Goal: Task Accomplishment & Management: Manage account settings

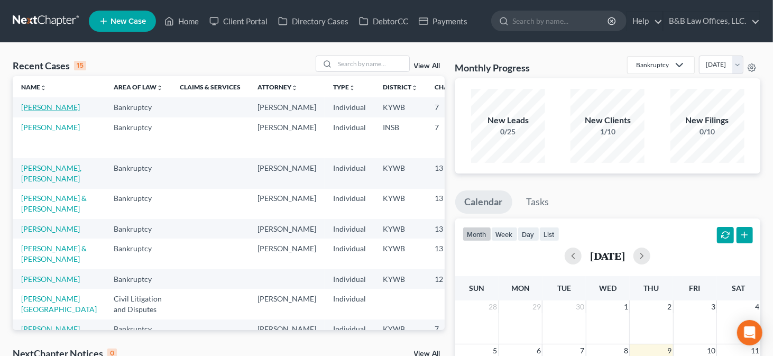
click at [34, 110] on link "[PERSON_NAME]" at bounding box center [50, 107] width 59 height 9
select select "7"
select select "1"
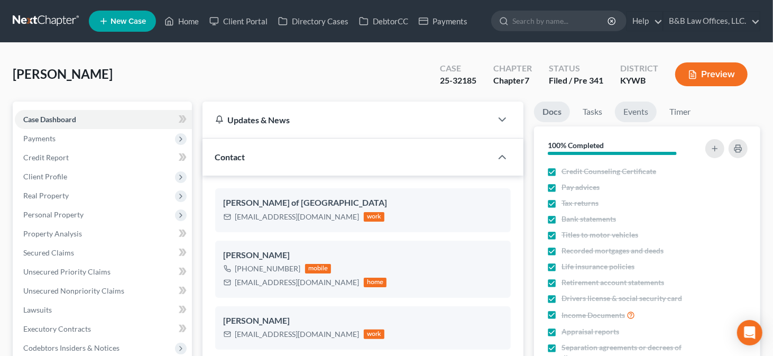
click at [639, 111] on link "Events" at bounding box center [636, 112] width 42 height 21
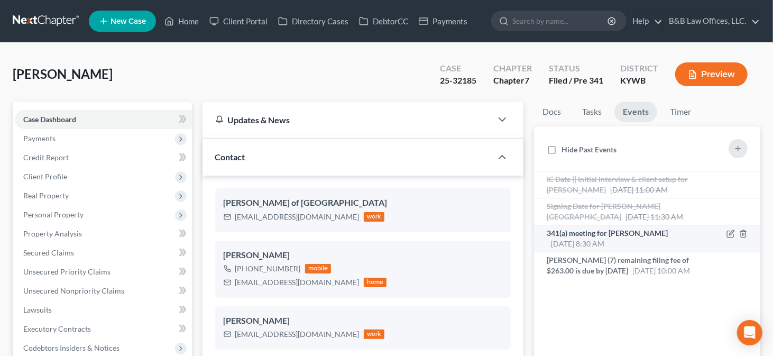
scroll to position [10161, 0]
click at [589, 239] on span "[DATE] 8:30 AM" at bounding box center [577, 243] width 53 height 9
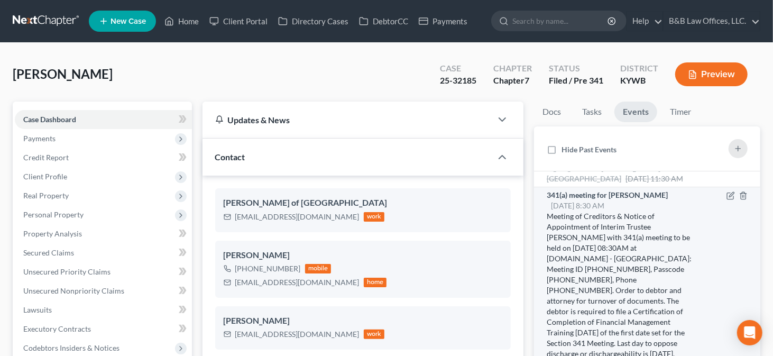
scroll to position [53, 0]
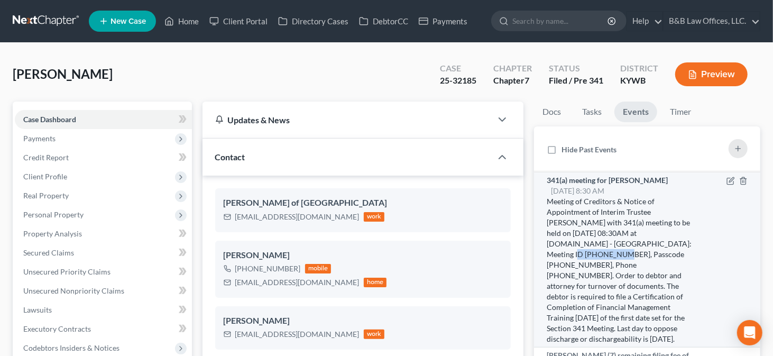
drag, startPoint x: 621, startPoint y: 253, endPoint x: 663, endPoint y: 251, distance: 42.9
click at [665, 254] on div "Meeting of Creditors & Notice of Appointment of Interim Trustee [PERSON_NAME] w…" at bounding box center [621, 270] width 148 height 148
copy div "[PHONE_NUMBER]"
click at [584, 266] on div "Meeting of Creditors & Notice of Appointment of Interim Trustee [PERSON_NAME] w…" at bounding box center [621, 270] width 148 height 148
click at [579, 266] on div "Meeting of Creditors & Notice of Appointment of Interim Trustee [PERSON_NAME] w…" at bounding box center [621, 270] width 148 height 148
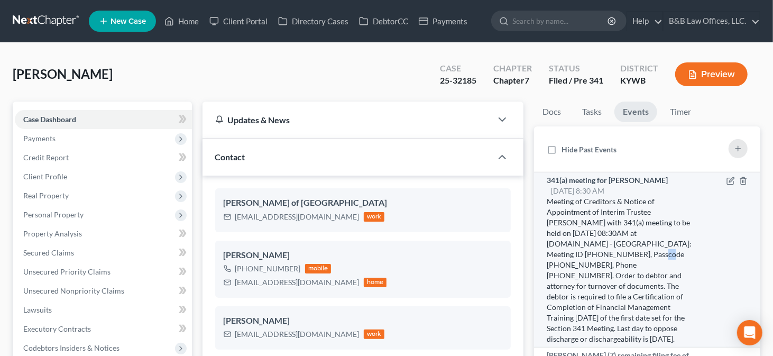
click at [578, 265] on div "Meeting of Creditors & Notice of Appointment of Interim Trustee [PERSON_NAME] w…" at bounding box center [621, 270] width 148 height 148
drag, startPoint x: 578, startPoint y: 264, endPoint x: 615, endPoint y: 261, distance: 37.1
click at [617, 265] on div "Meeting of Creditors & Notice of Appointment of Interim Trustee [PERSON_NAME] w…" at bounding box center [621, 270] width 148 height 148
copy div "050843798"
click at [597, 263] on div "Meeting of Creditors & Notice of Appointment of Interim Trustee [PERSON_NAME] w…" at bounding box center [621, 270] width 148 height 148
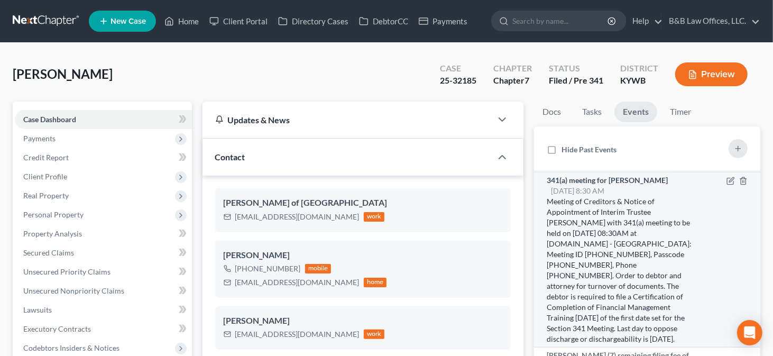
click at [574, 263] on div "Meeting of Creditors & Notice of Appointment of Interim Trustee [PERSON_NAME] w…" at bounding box center [621, 270] width 148 height 148
drag, startPoint x: 579, startPoint y: 262, endPoint x: 617, endPoint y: 266, distance: 37.7
click at [617, 266] on div "Meeting of Creditors & Notice of Appointment of Interim Trustee [PERSON_NAME] w…" at bounding box center [621, 270] width 148 height 148
click at [579, 261] on div "Meeting of Creditors & Notice of Appointment of Interim Trustee [PERSON_NAME] w…" at bounding box center [621, 270] width 148 height 148
drag, startPoint x: 579, startPoint y: 264, endPoint x: 618, endPoint y: 264, distance: 39.7
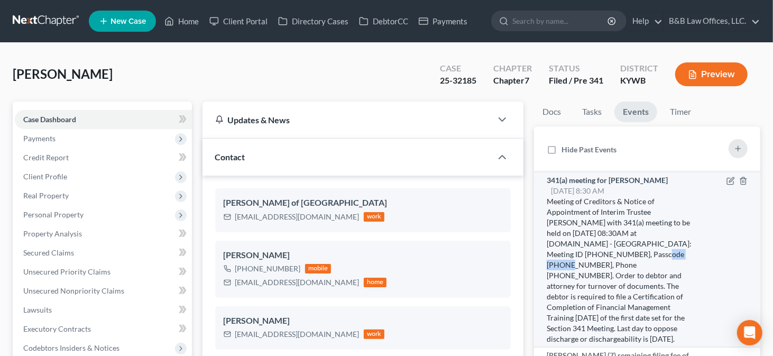
click at [619, 266] on div "Meeting of Creditors & Notice of Appointment of Interim Trustee [PERSON_NAME] w…" at bounding box center [621, 270] width 148 height 148
drag, startPoint x: 621, startPoint y: 262, endPoint x: 578, endPoint y: 260, distance: 42.4
click at [578, 260] on div "Meeting of Creditors & Notice of Appointment of Interim Trustee [PERSON_NAME] w…" at bounding box center [621, 270] width 148 height 148
copy div "0508437988"
click at [621, 252] on div "Meeting of Creditors & Notice of Appointment of Interim Trustee [PERSON_NAME] w…" at bounding box center [621, 270] width 148 height 148
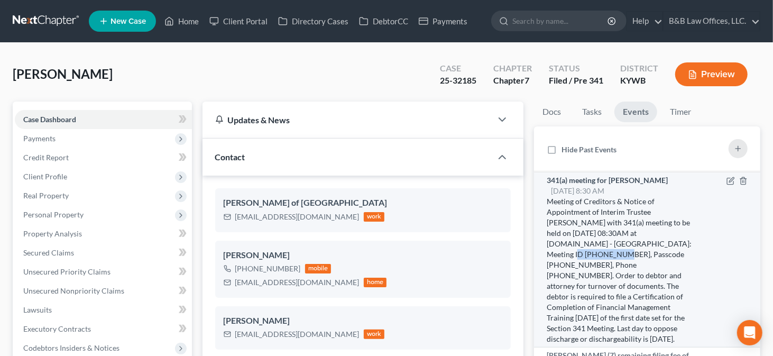
drag, startPoint x: 620, startPoint y: 251, endPoint x: 663, endPoint y: 253, distance: 43.4
click at [663, 254] on div "Meeting of Creditors & Notice of Appointment of Interim Trustee [PERSON_NAME] w…" at bounding box center [621, 270] width 148 height 148
drag, startPoint x: 654, startPoint y: 253, endPoint x: 641, endPoint y: 250, distance: 13.1
click at [653, 253] on div "Meeting of Creditors & Notice of Appointment of Interim Trustee [PERSON_NAME] w…" at bounding box center [621, 270] width 148 height 148
drag, startPoint x: 621, startPoint y: 251, endPoint x: 664, endPoint y: 250, distance: 43.9
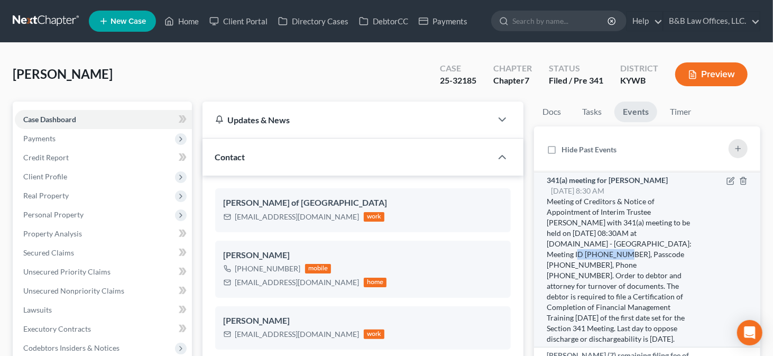
click at [664, 250] on div "Meeting of Creditors & Notice of Appointment of Interim Trustee [PERSON_NAME] w…" at bounding box center [621, 270] width 148 height 148
copy div "[PHONE_NUMBER]"
click at [562, 262] on div "Meeting of Creditors & Notice of Appointment of Interim Trustee [PERSON_NAME] w…" at bounding box center [621, 270] width 148 height 148
click at [580, 262] on div "Meeting of Creditors & Notice of Appointment of Interim Trustee [PERSON_NAME] w…" at bounding box center [621, 270] width 148 height 148
click at [579, 262] on div "Meeting of Creditors & Notice of Appointment of Interim Trustee [PERSON_NAME] w…" at bounding box center [621, 270] width 148 height 148
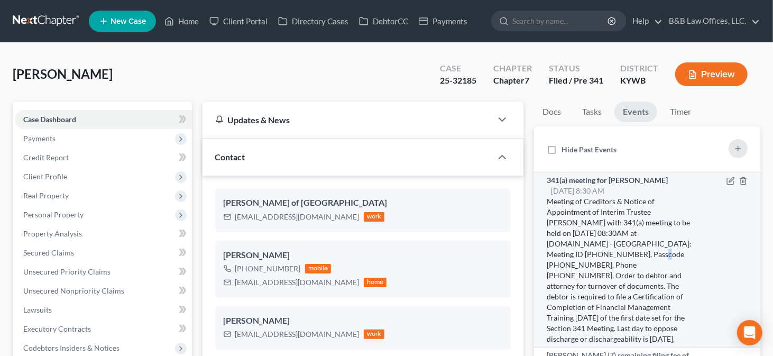
click at [579, 261] on div "Meeting of Creditors & Notice of Appointment of Interim Trustee [PERSON_NAME] w…" at bounding box center [621, 270] width 148 height 148
click at [580, 261] on div "Meeting of Creditors & Notice of Appointment of Interim Trustee [PERSON_NAME] w…" at bounding box center [621, 270] width 148 height 148
drag, startPoint x: 579, startPoint y: 263, endPoint x: 621, endPoint y: 265, distance: 41.3
click at [621, 265] on div "Meeting of Creditors & Notice of Appointment of Interim Trustee [PERSON_NAME] w…" at bounding box center [621, 270] width 148 height 148
copy div "0508437988"
